Goal: Navigation & Orientation: Go to known website

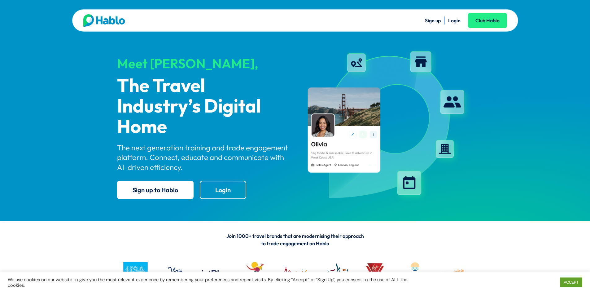
click at [452, 20] on link "Login" at bounding box center [454, 20] width 12 height 6
click at [456, 20] on link "Login" at bounding box center [454, 20] width 12 height 6
click at [457, 19] on link "Login" at bounding box center [454, 20] width 12 height 6
click at [449, 20] on link "Login" at bounding box center [454, 20] width 12 height 6
